Goal: Task Accomplishment & Management: Manage account settings

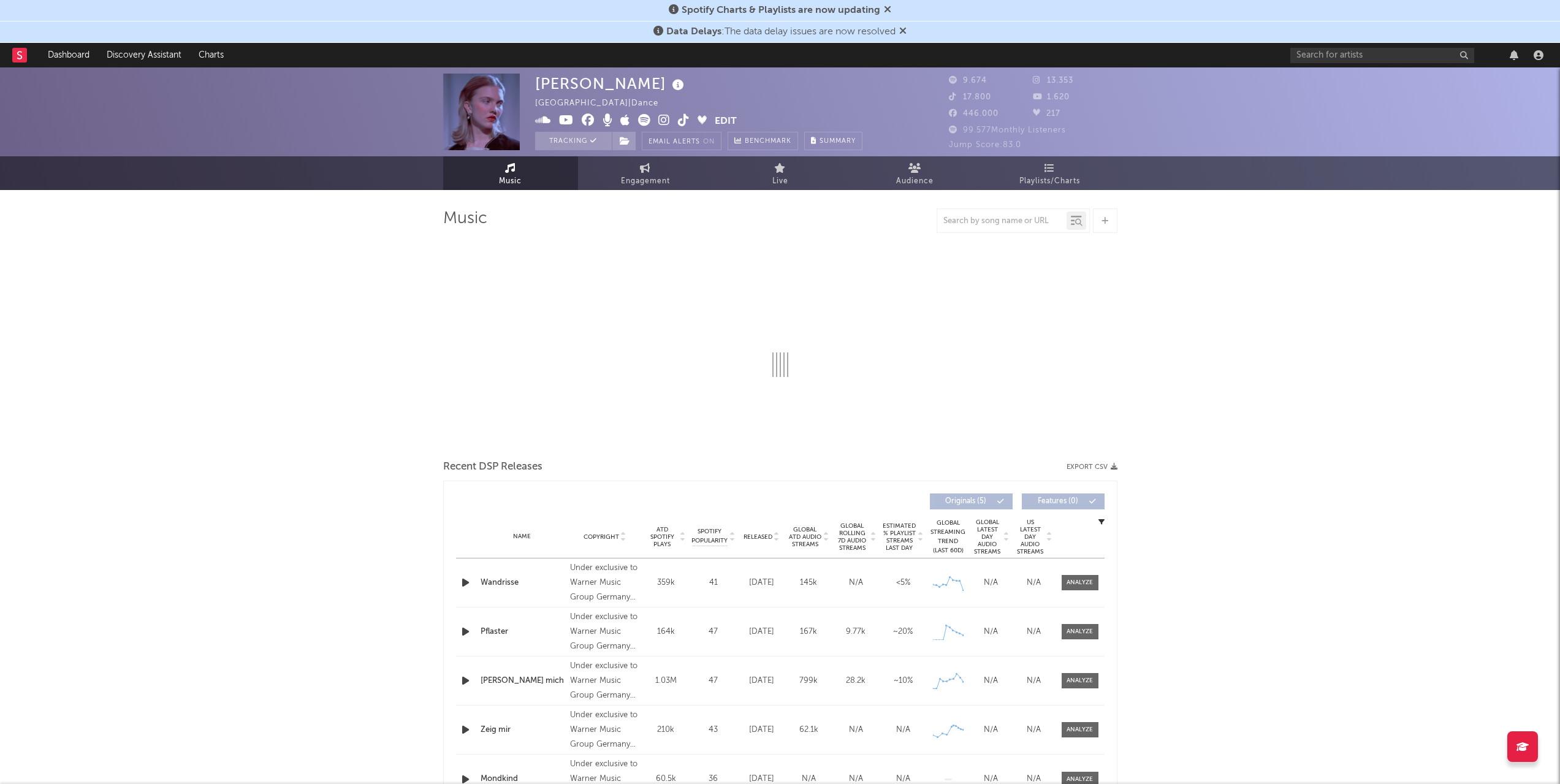
click at [725, 114] on button "Edit" at bounding box center [725, 121] width 22 height 15
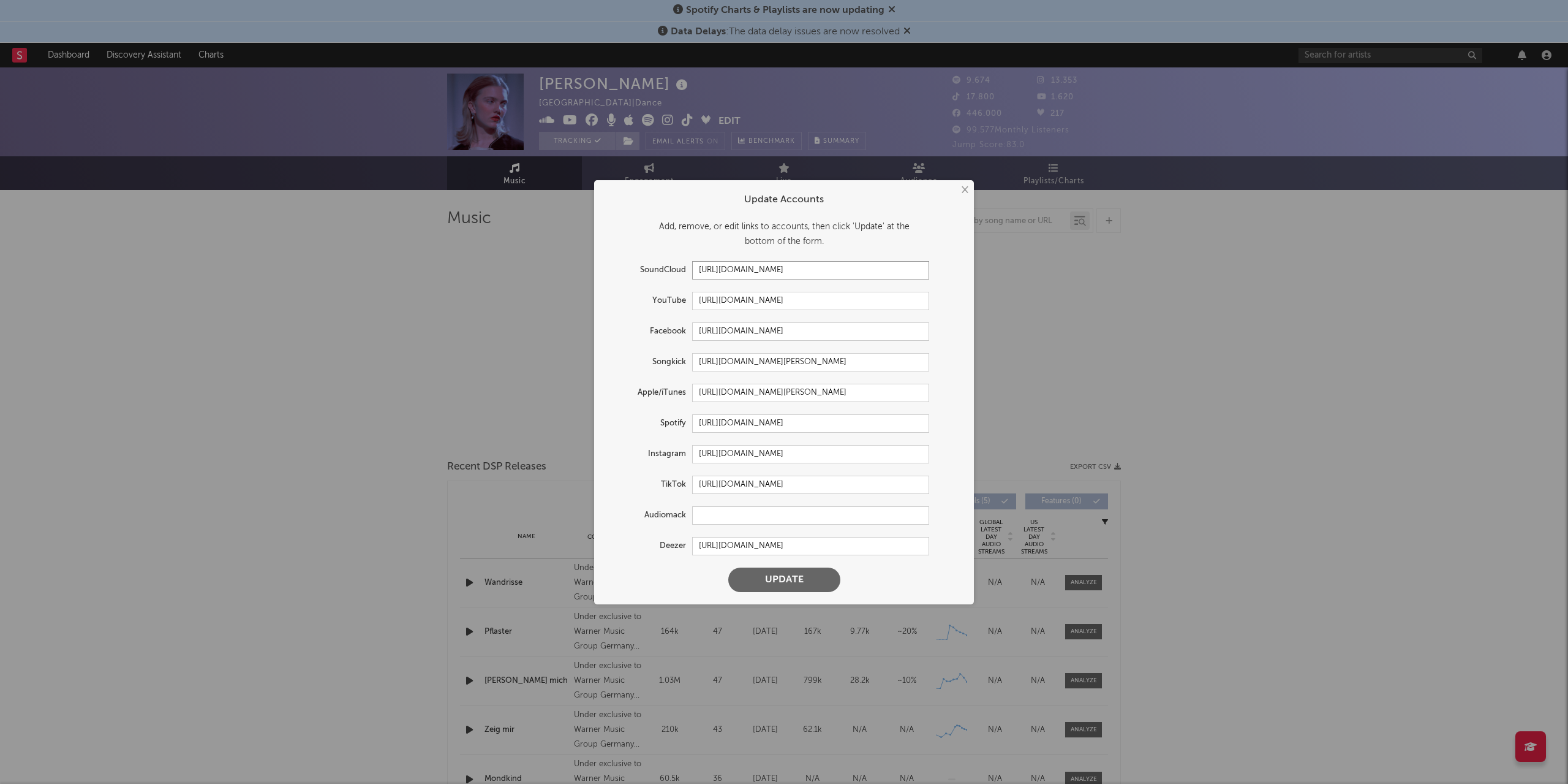
click at [723, 273] on input "[URL][DOMAIN_NAME]" at bounding box center [810, 270] width 237 height 18
click at [816, 324] on input "[URL][DOMAIN_NAME]" at bounding box center [810, 331] width 237 height 18
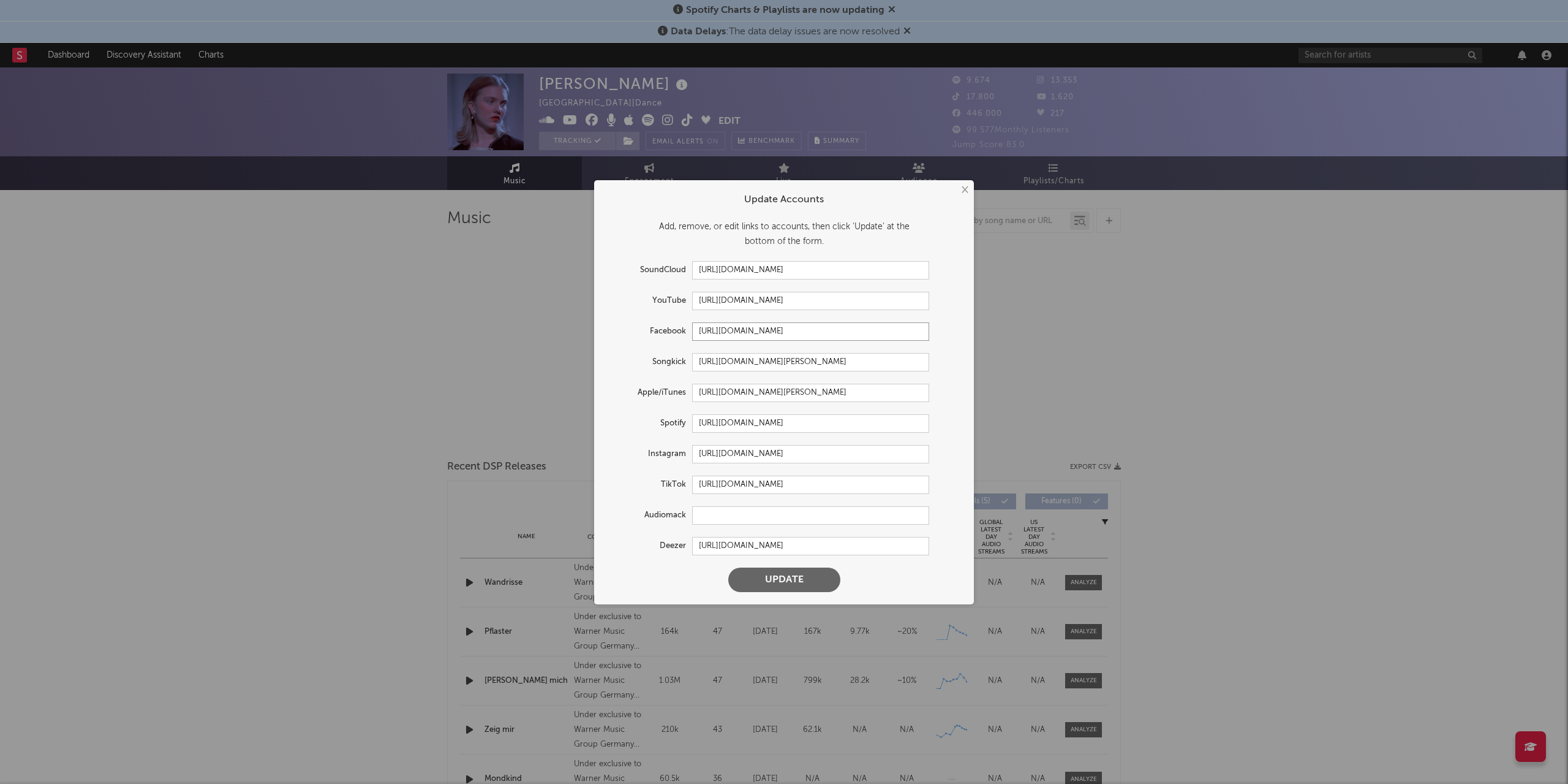
click at [816, 324] on input "[URL][DOMAIN_NAME]" at bounding box center [810, 331] width 237 height 18
click at [797, 584] on button "Update" at bounding box center [784, 579] width 112 height 24
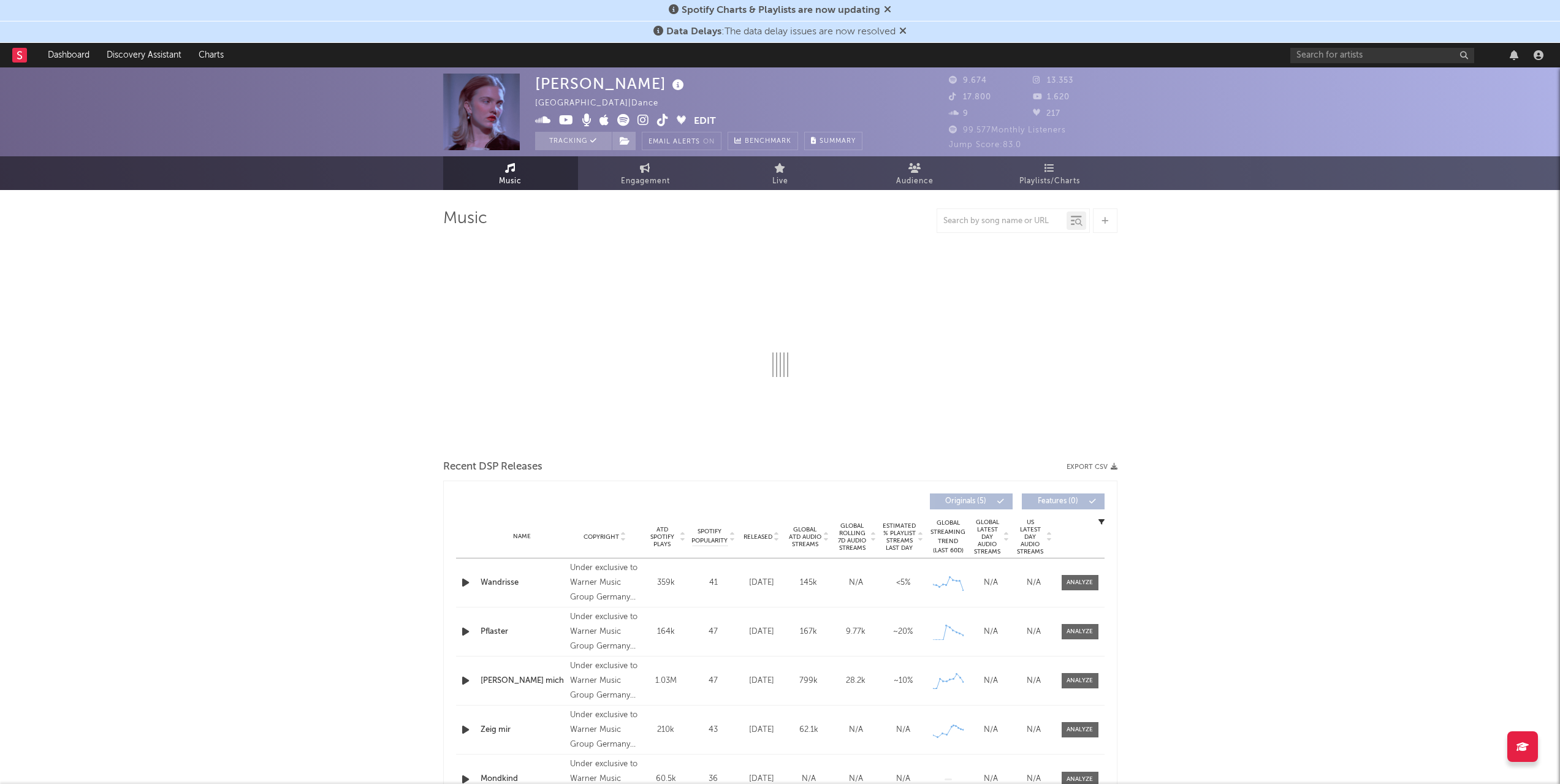
select select "6m"
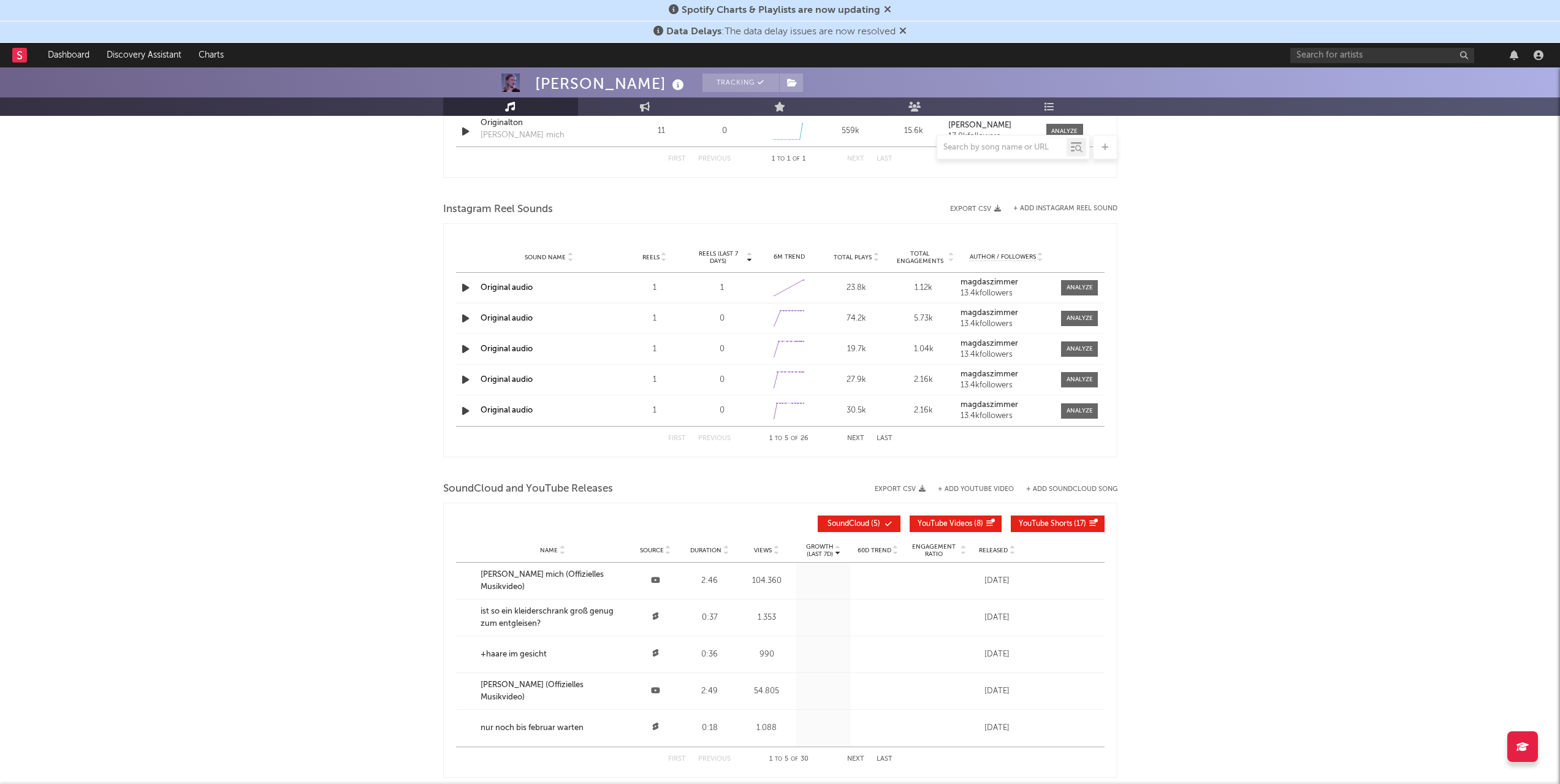
scroll to position [1011, 0]
